Goal: Check status

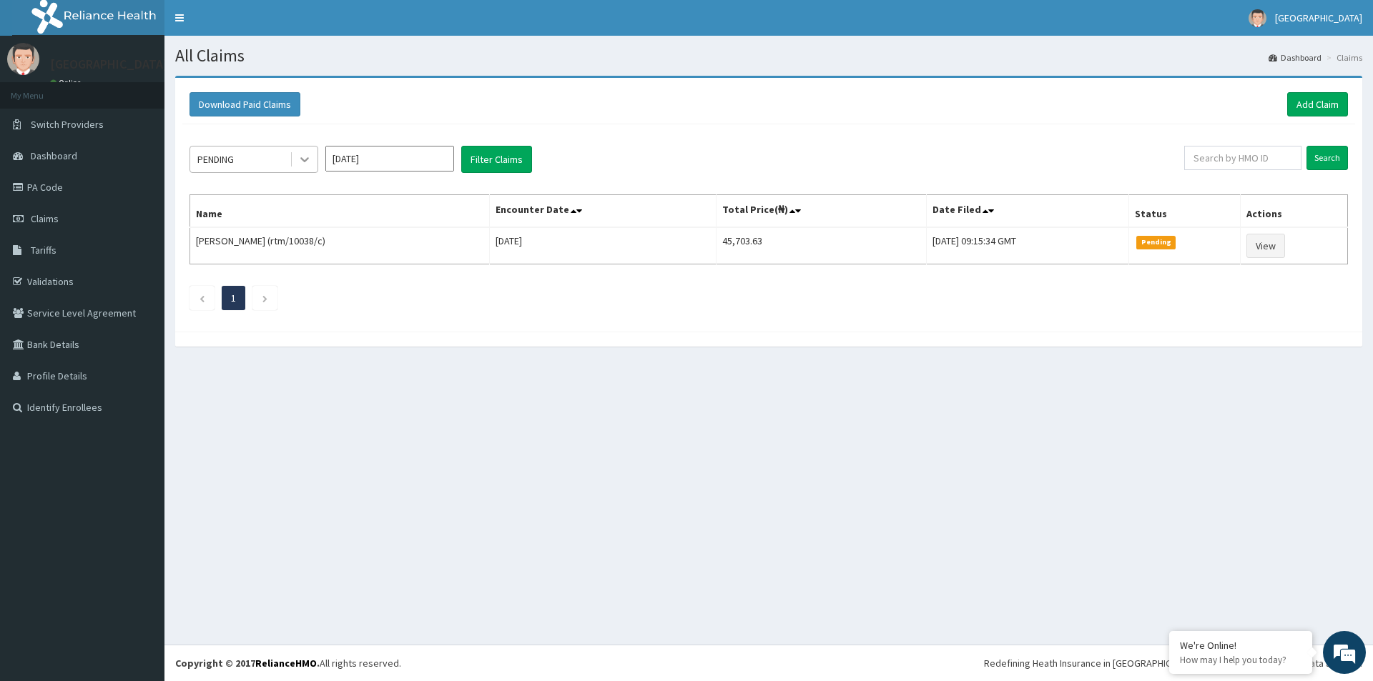
click at [303, 162] on icon at bounding box center [304, 159] width 14 height 14
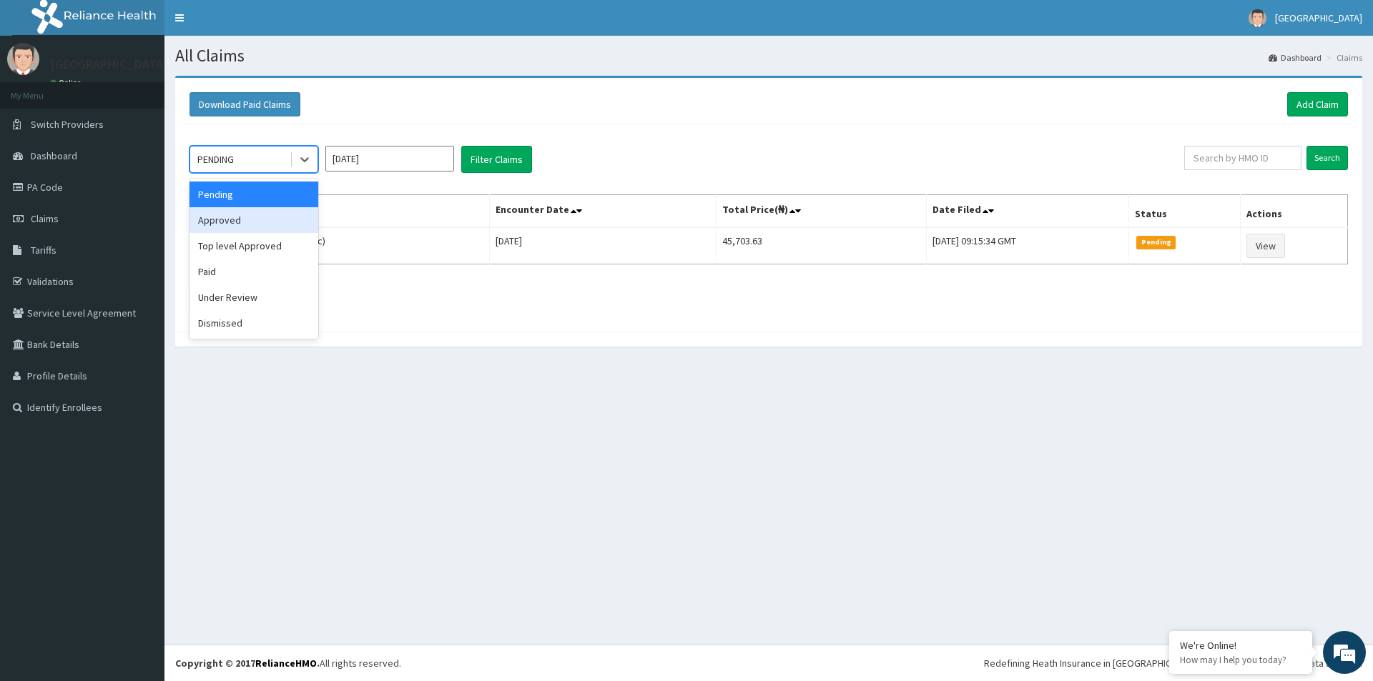
click at [267, 225] on div "Approved" at bounding box center [253, 220] width 129 height 26
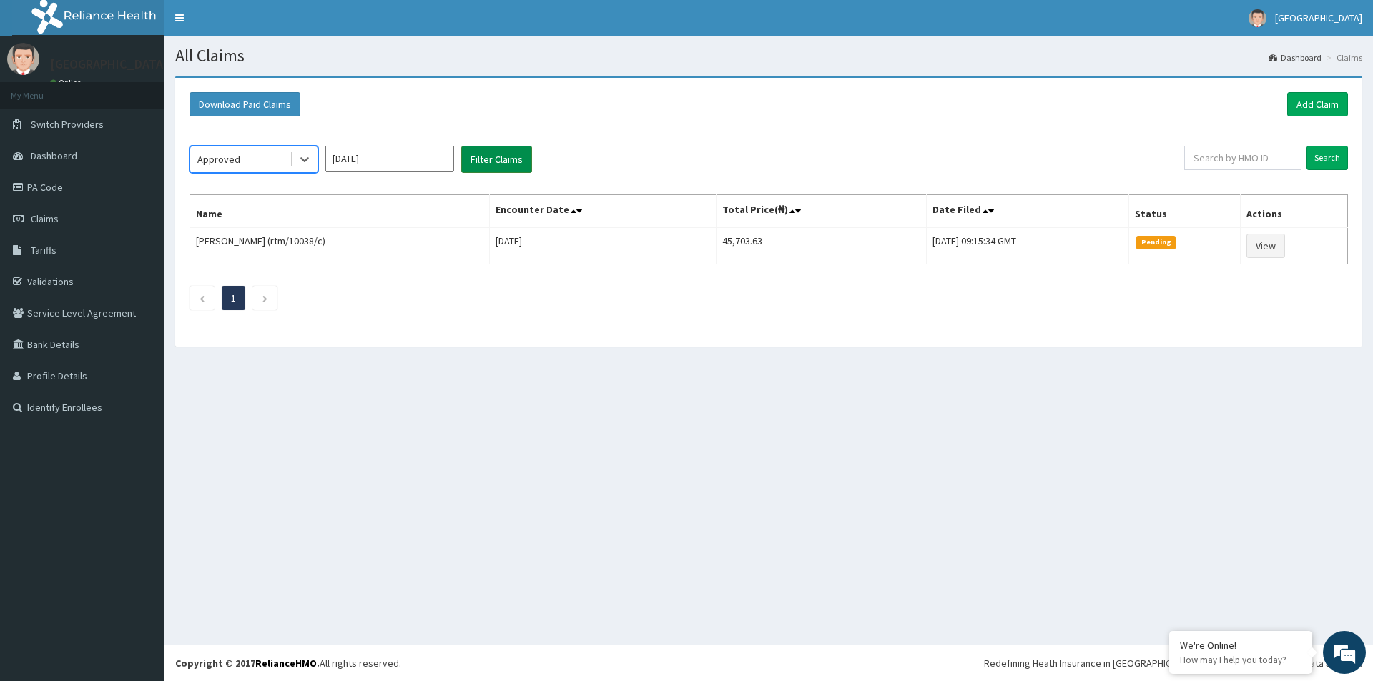
click at [502, 166] on button "Filter Claims" at bounding box center [496, 159] width 71 height 27
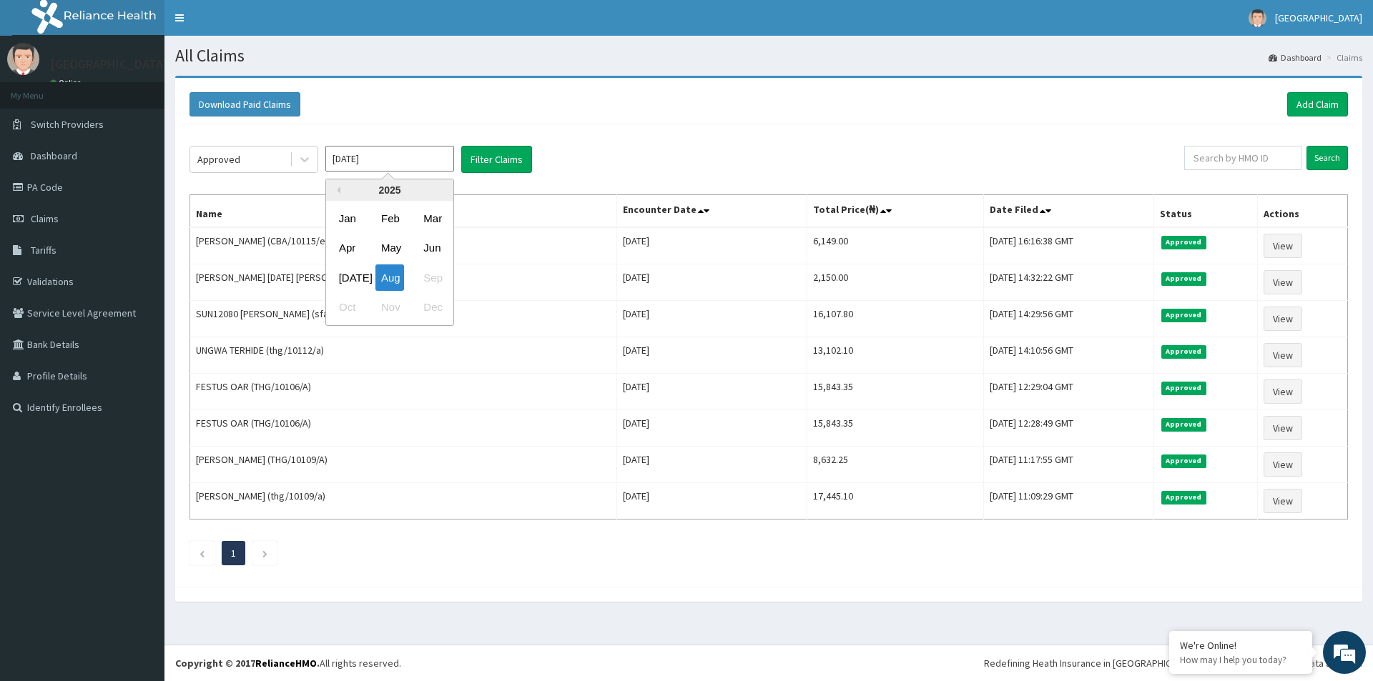
click at [370, 162] on input "[DATE]" at bounding box center [389, 159] width 129 height 26
click at [347, 276] on div "[DATE]" at bounding box center [347, 278] width 29 height 26
type input "[DATE]"
click at [488, 156] on button "Filter Claims" at bounding box center [496, 159] width 71 height 27
